Goal: Transaction & Acquisition: Purchase product/service

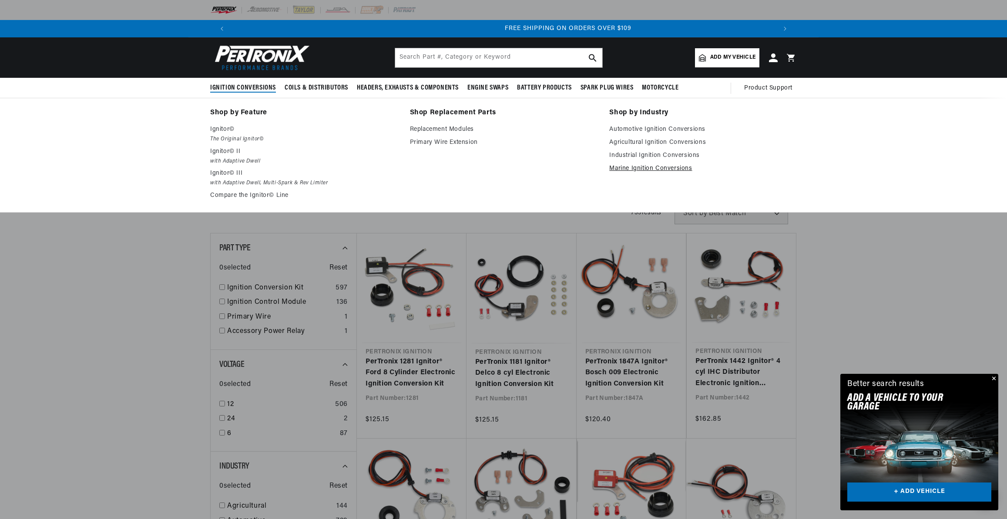
click at [640, 169] on link "Marine Ignition Conversions" at bounding box center [702, 169] width 187 height 10
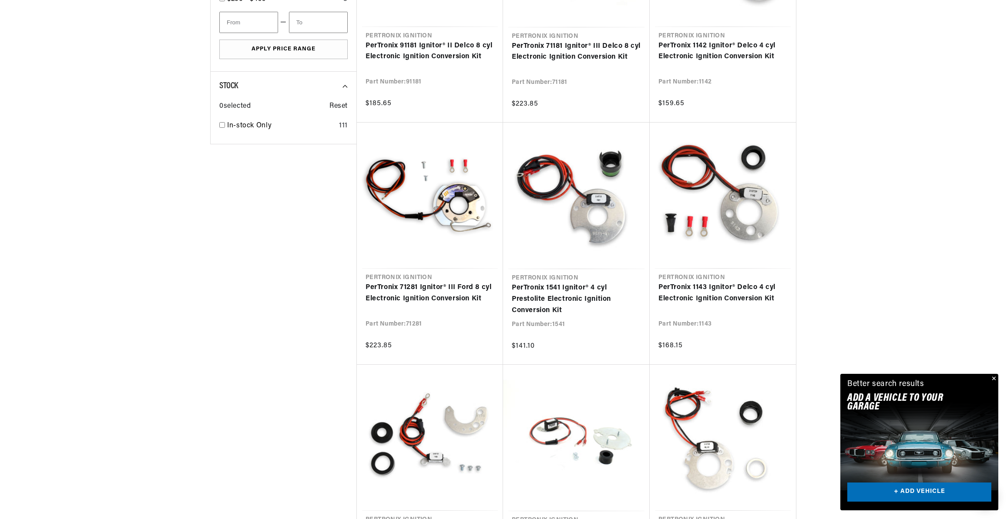
scroll to position [0, 543]
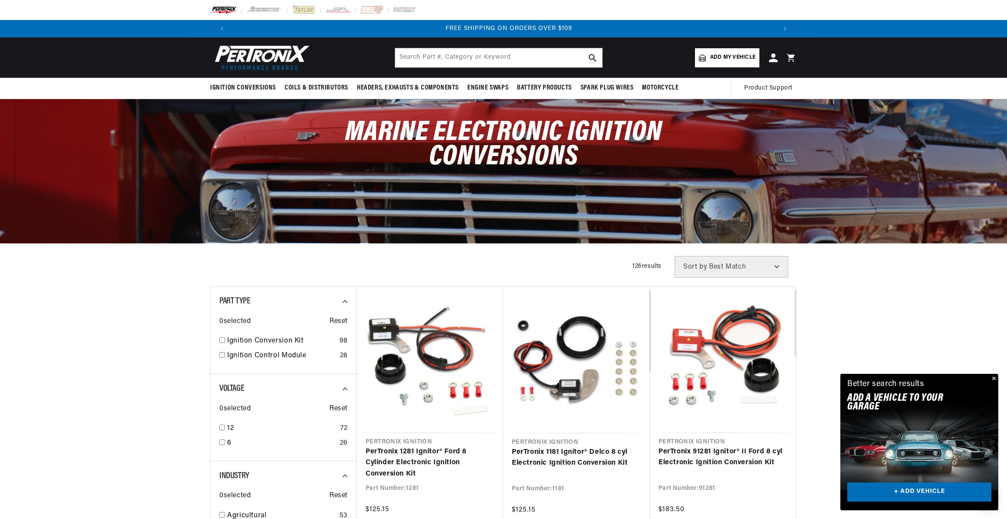
scroll to position [0, 1087]
click at [245, 50] on img at bounding box center [260, 58] width 100 height 30
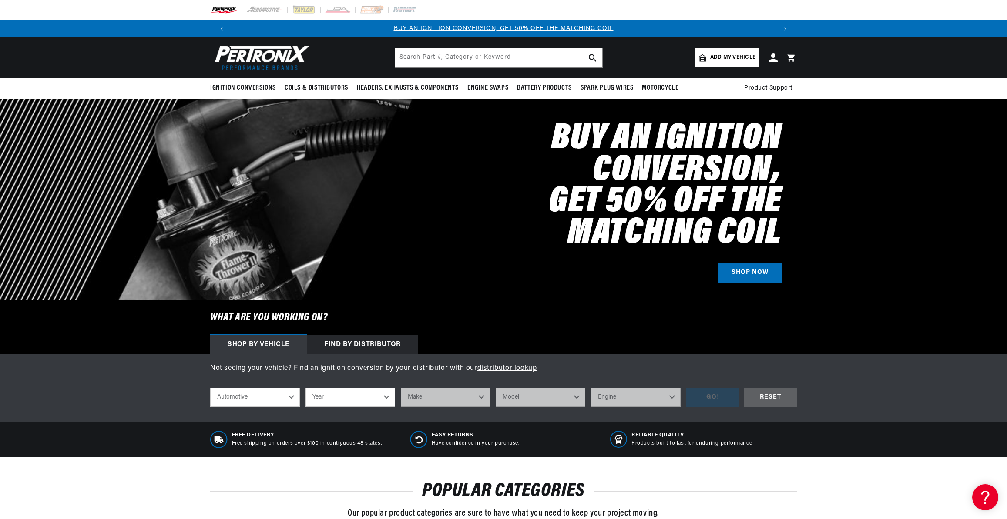
click at [284, 398] on select "Automotive Agricultural Industrial Marine Motorcycle" at bounding box center [255, 397] width 90 height 19
click at [210, 388] on select "Automotive Agricultural Industrial Marine Motorcycle" at bounding box center [255, 397] width 90 height 19
select select "Marine"
click at [344, 395] on select "Year 1987 1986 1985 1983 1982 1981 1980 1979 1978 1977 1976 1975 1974 1973 1972…" at bounding box center [350, 397] width 90 height 19
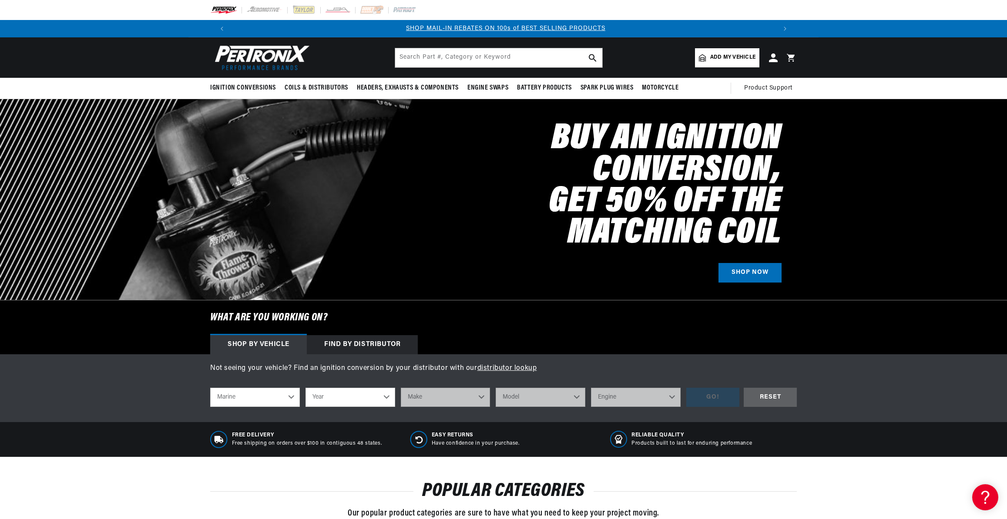
select select "1985"
click at [305, 388] on select "Year 1987 1986 1985 1983 1982 1981 1980 1979 1978 1977 1976 1975 1974 1973 1972…" at bounding box center [350, 397] width 90 height 19
select select "1985"
click at [439, 396] on select "Make Chevrolet Marine Crusader (Thermo-Electron)" at bounding box center [446, 397] width 90 height 19
select select "Chevrolet-Marine"
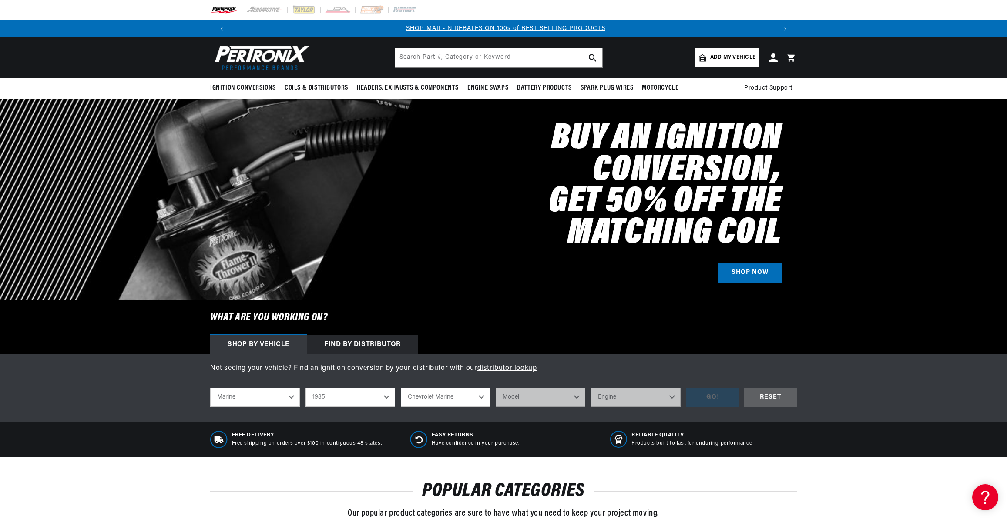
click at [401, 388] on select "Make Chevrolet Marine Crusader (Thermo-Electron)" at bounding box center [446, 397] width 90 height 19
select select "Chevrolet-Marine"
click at [536, 399] on select "Model All models" at bounding box center [540, 397] width 90 height 19
select select "All-models"
click at [495, 388] on select "Model All models" at bounding box center [540, 397] width 90 height 19
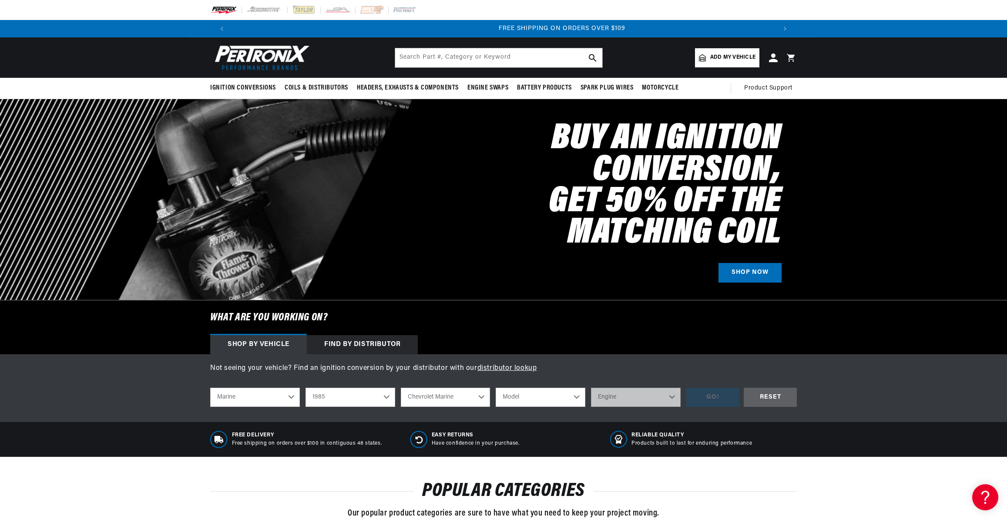
select select "All-models"
click at [630, 399] on select "Engine V6" at bounding box center [636, 397] width 90 height 19
click at [591, 388] on select "Engine V6" at bounding box center [636, 397] width 90 height 19
click at [636, 399] on select "Engine V6" at bounding box center [636, 397] width 90 height 19
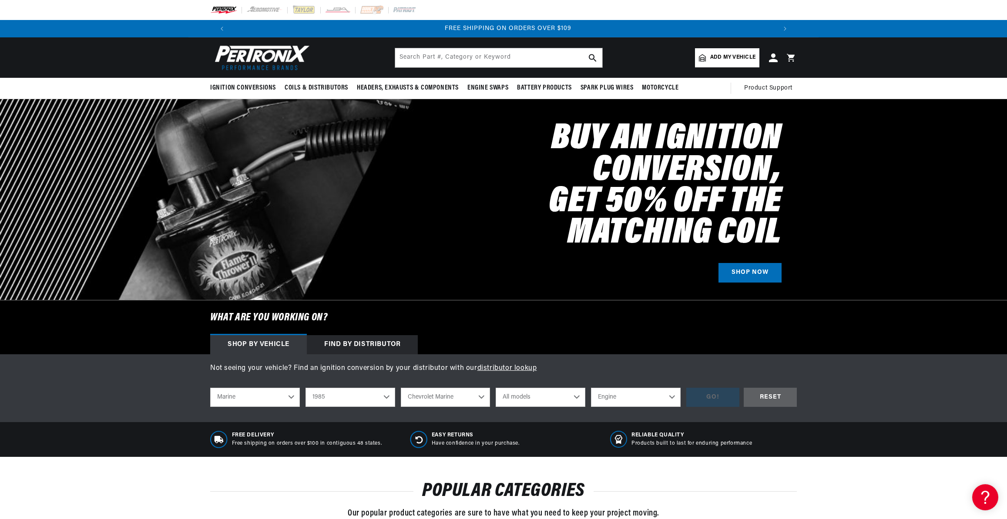
click at [591, 388] on select "Engine V6" at bounding box center [636, 397] width 90 height 19
click at [551, 398] on select "All models" at bounding box center [540, 397] width 90 height 19
click at [495, 388] on select "All models" at bounding box center [540, 397] width 90 height 19
click at [446, 395] on select "Chevrolet Marine Crusader (Thermo-Electron)" at bounding box center [446, 397] width 90 height 19
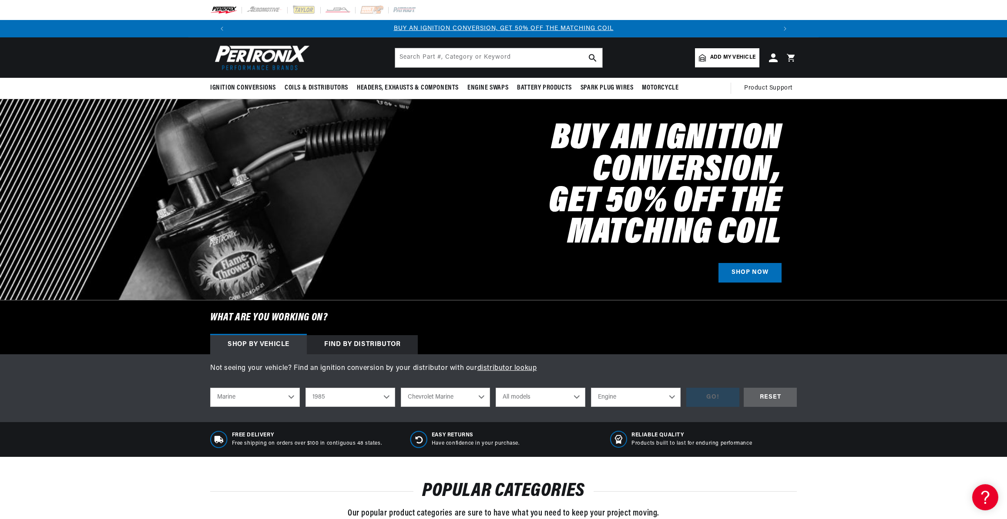
click at [401, 388] on select "Chevrolet Marine Crusader (Thermo-Electron)" at bounding box center [446, 397] width 90 height 19
click at [664, 400] on select "Engine V6" at bounding box center [636, 397] width 90 height 19
click at [591, 388] on select "Engine V6" at bounding box center [636, 397] width 90 height 19
click at [645, 405] on select "Engine V6" at bounding box center [636, 397] width 90 height 19
select select "V6"
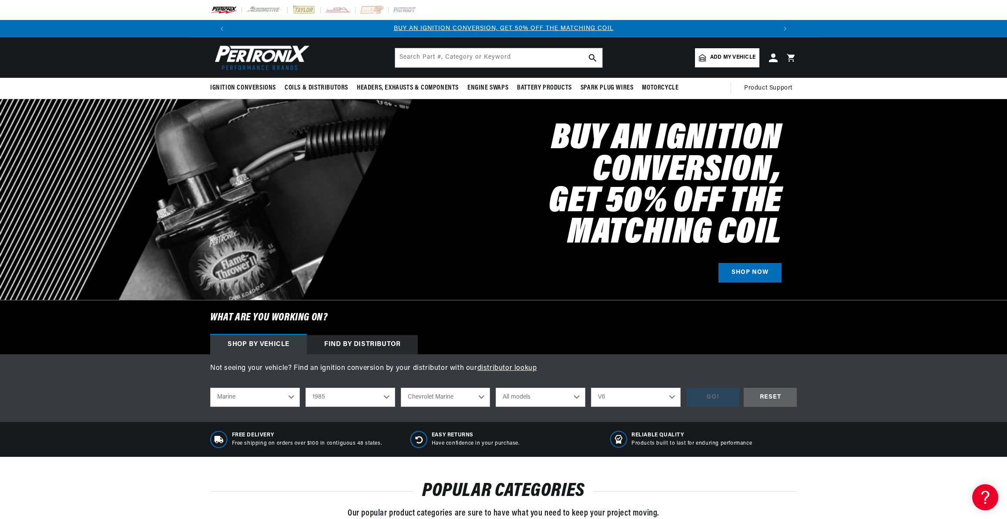
click at [591, 388] on select "Engine V6" at bounding box center [636, 397] width 90 height 19
select select "V6"
click at [706, 401] on div "GO!" at bounding box center [712, 398] width 53 height 20
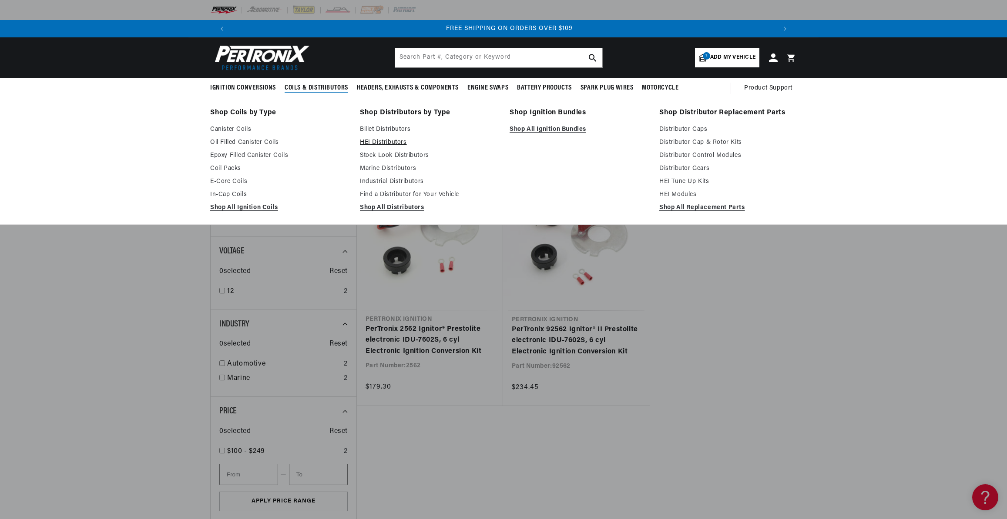
scroll to position [0, 1087]
click at [389, 169] on link "Marine Distributors" at bounding box center [428, 169] width 137 height 10
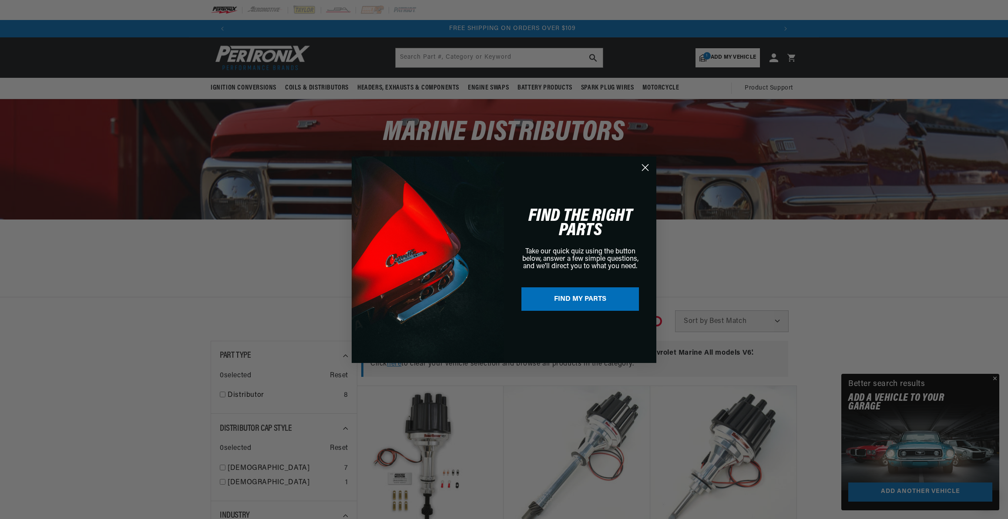
scroll to position [0, 1087]
